Goal: Transaction & Acquisition: Purchase product/service

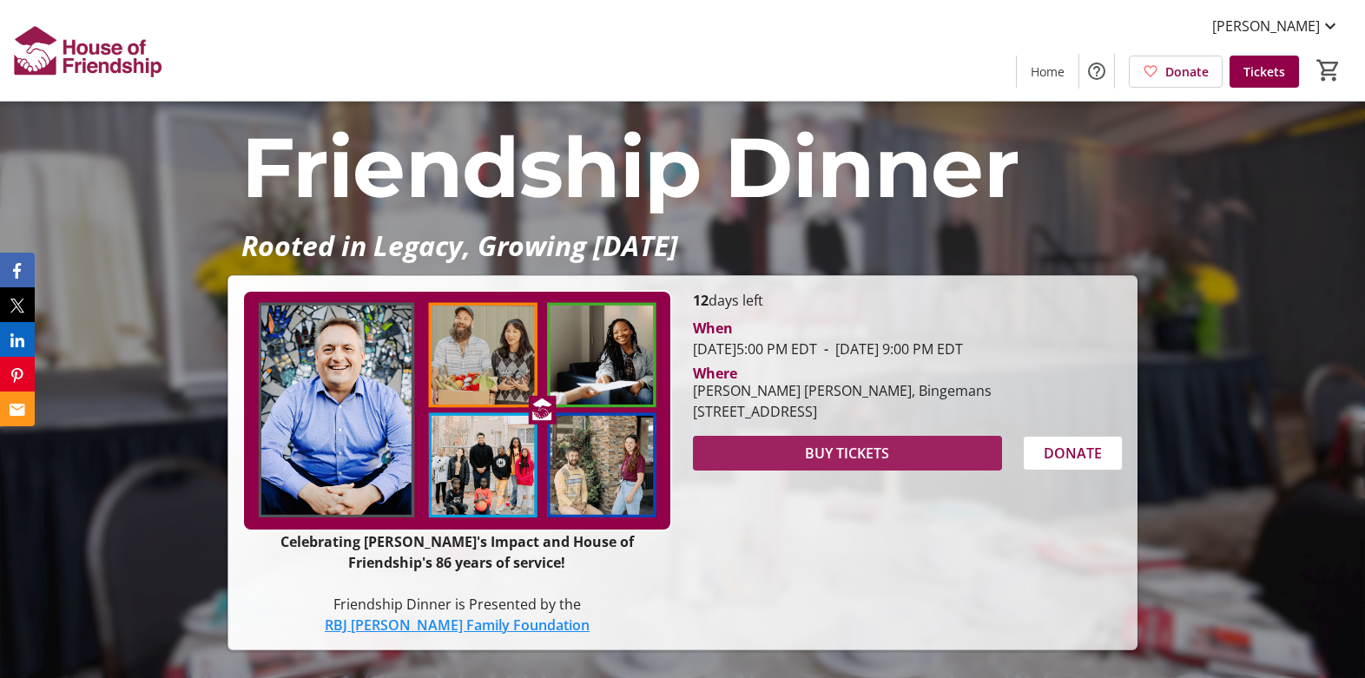
click at [841, 448] on span "BUY TICKETS" at bounding box center [847, 453] width 84 height 21
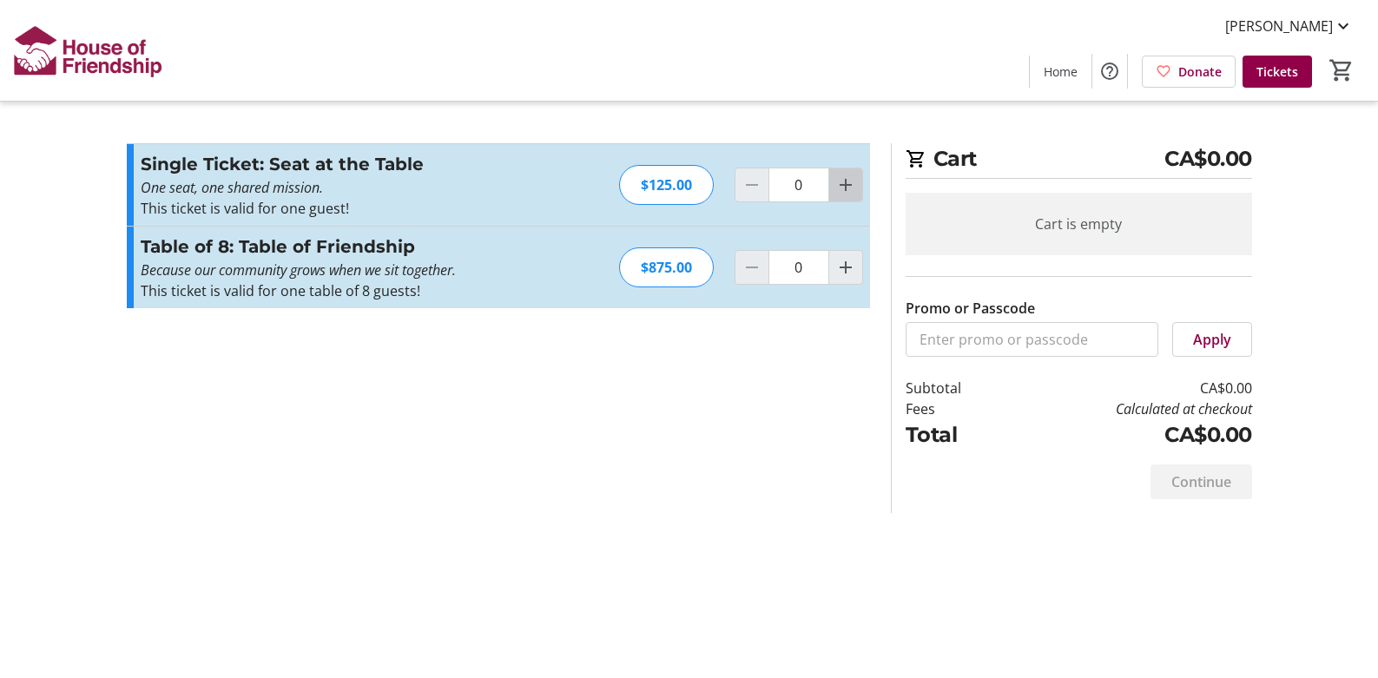
click at [841, 181] on mat-icon "Increment by one" at bounding box center [845, 184] width 21 height 21
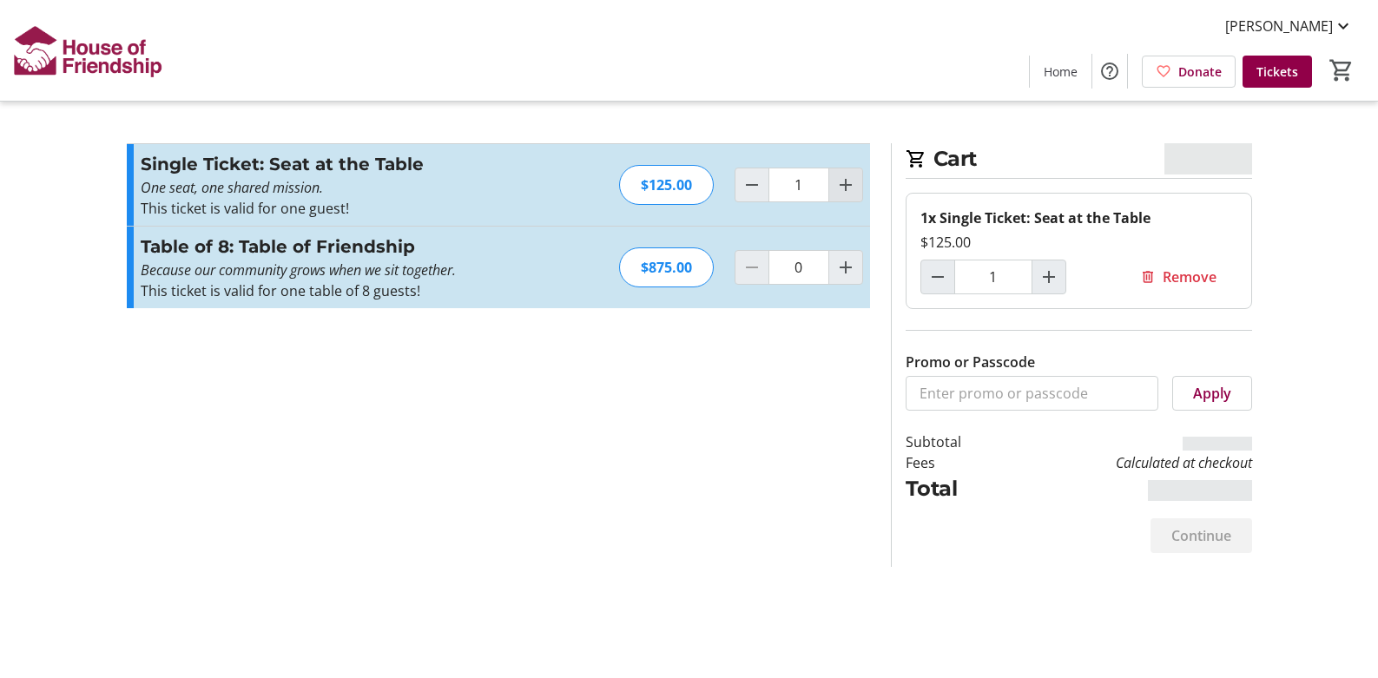
click at [839, 182] on mat-icon "Increment by one" at bounding box center [845, 184] width 21 height 21
type input "2"
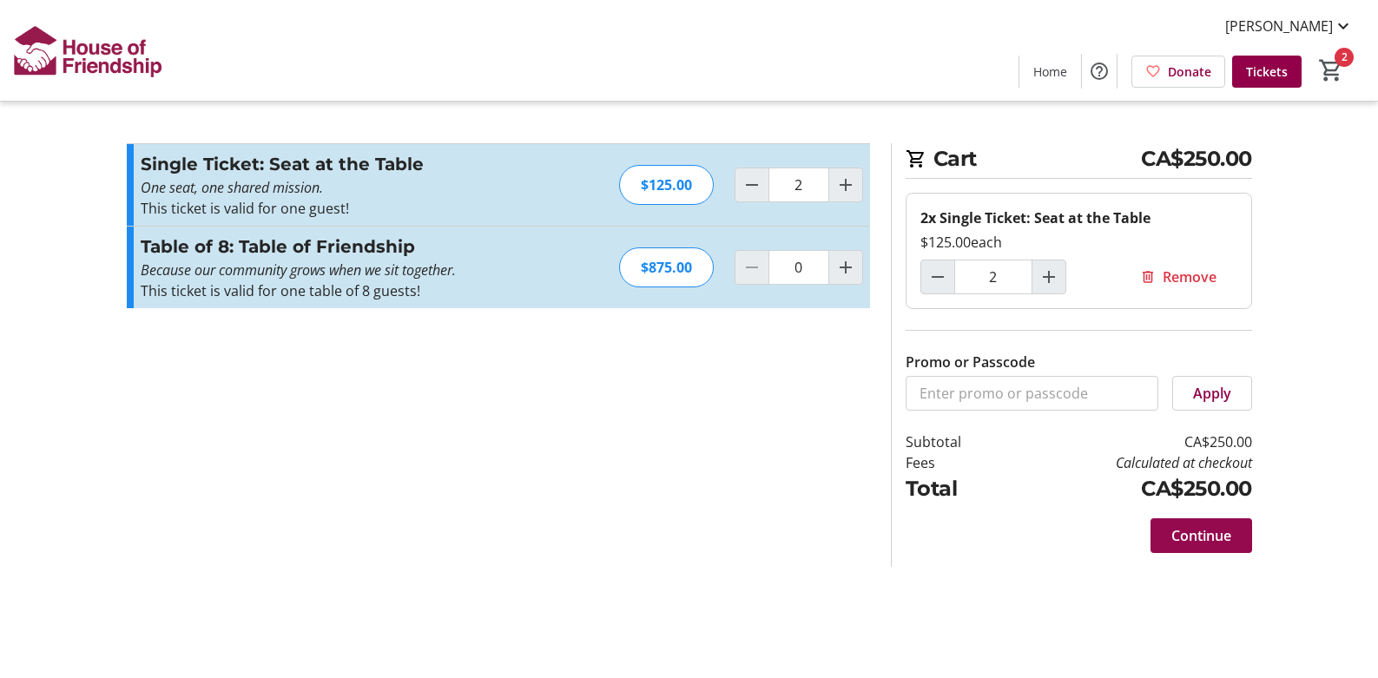
click at [1181, 528] on span "Continue" at bounding box center [1201, 535] width 60 height 21
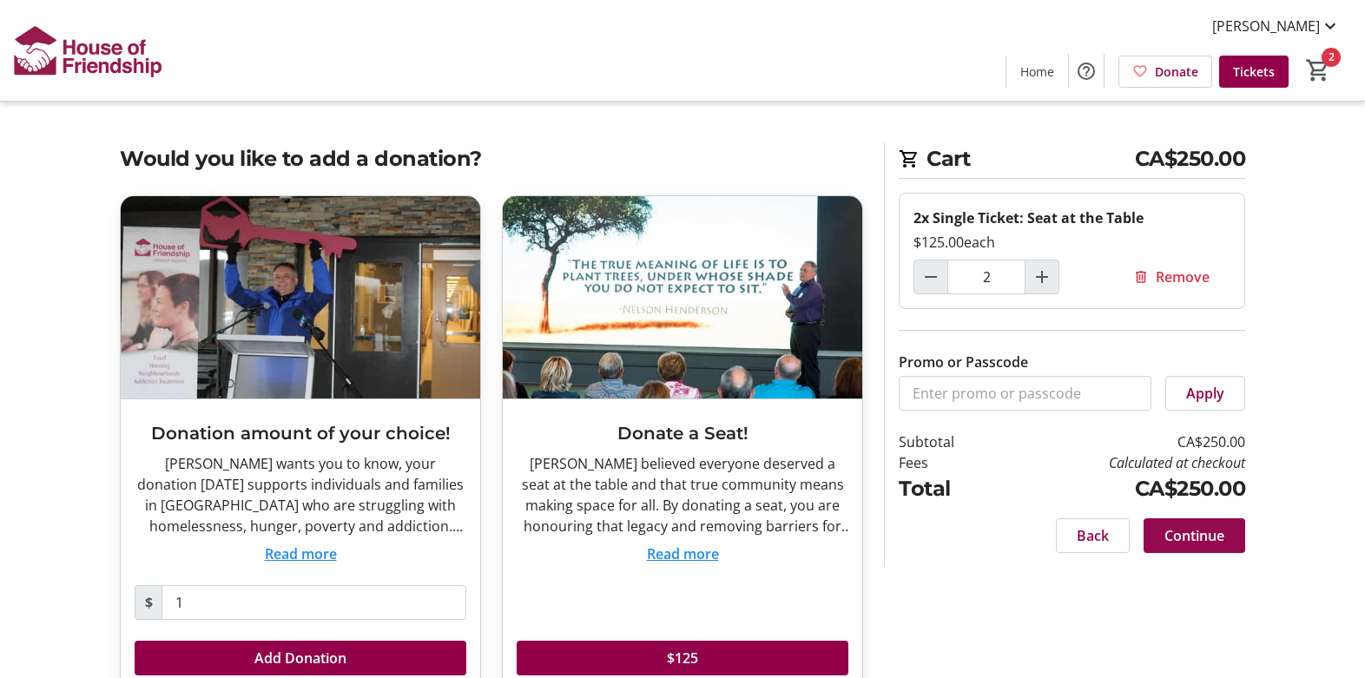
click at [1192, 528] on span "Continue" at bounding box center [1194, 535] width 60 height 21
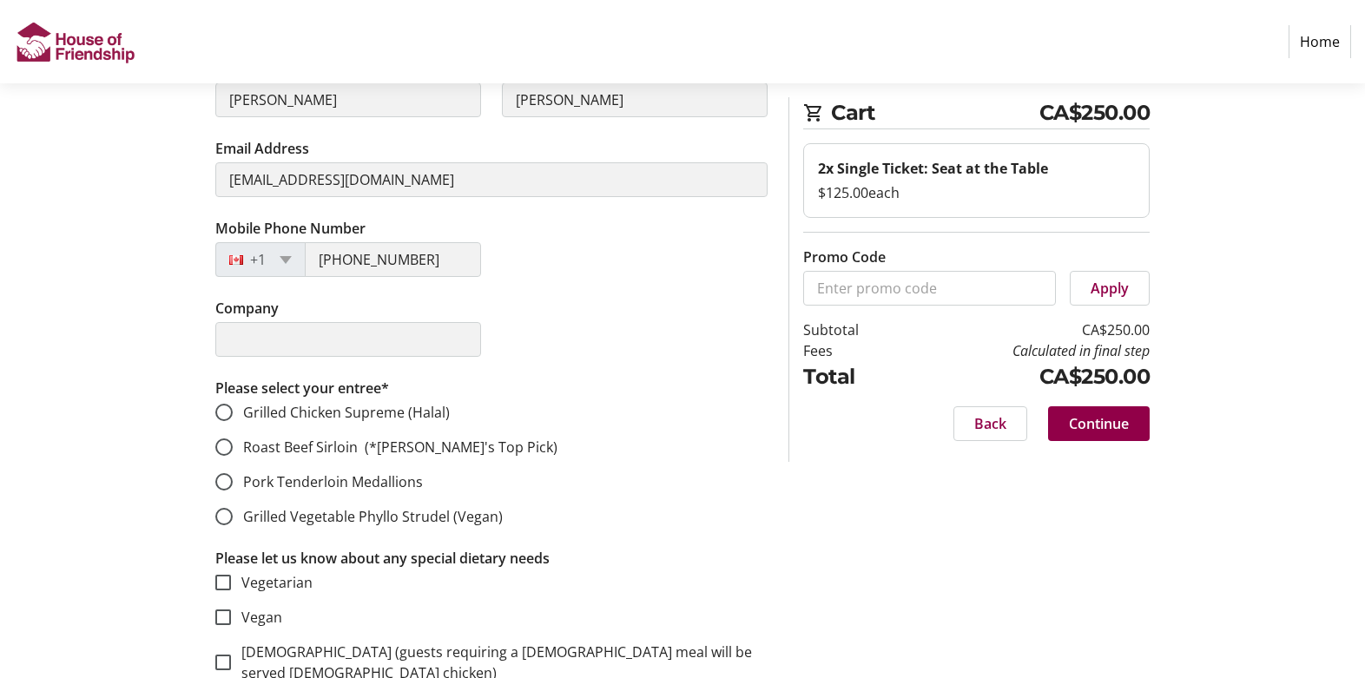
scroll to position [347, 0]
